Goal: Find contact information: Find contact information

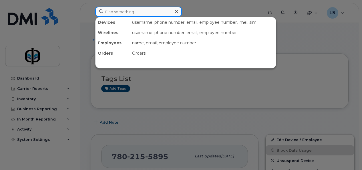
click at [137, 13] on input at bounding box center [138, 12] width 87 height 10
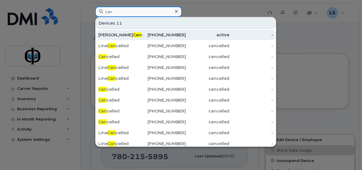
type input "can"
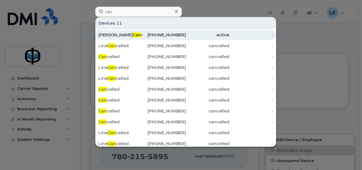
click at [149, 35] on div "403-462-6024" at bounding box center [164, 35] width 44 height 6
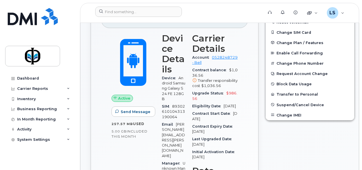
scroll to position [138, 0]
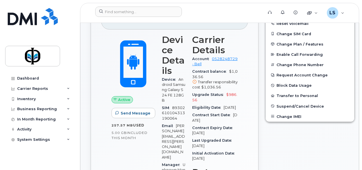
drag, startPoint x: 223, startPoint y: 106, endPoint x: 228, endPoint y: 111, distance: 7.7
click at [228, 111] on div "Eligibility Date [DATE]" at bounding box center [214, 107] width 45 height 7
drag, startPoint x: 228, startPoint y: 111, endPoint x: 223, endPoint y: 105, distance: 7.9
click at [223, 105] on span "[DATE]" at bounding box center [229, 107] width 12 height 4
click at [231, 110] on div "Eligibility Date [DATE]" at bounding box center [214, 107] width 45 height 7
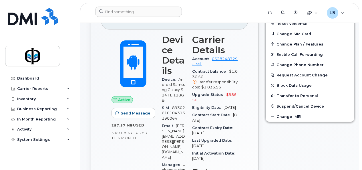
drag, startPoint x: 211, startPoint y: 110, endPoint x: 189, endPoint y: 108, distance: 22.4
click at [189, 108] on div "Carrier Details Account 0528248729 - Bell Contract balance $1,036.56 Transfer r…" at bounding box center [215, 156] width 52 height 250
copy div "Eligibility Date [DATE]"
